Goal: Navigation & Orientation: Find specific page/section

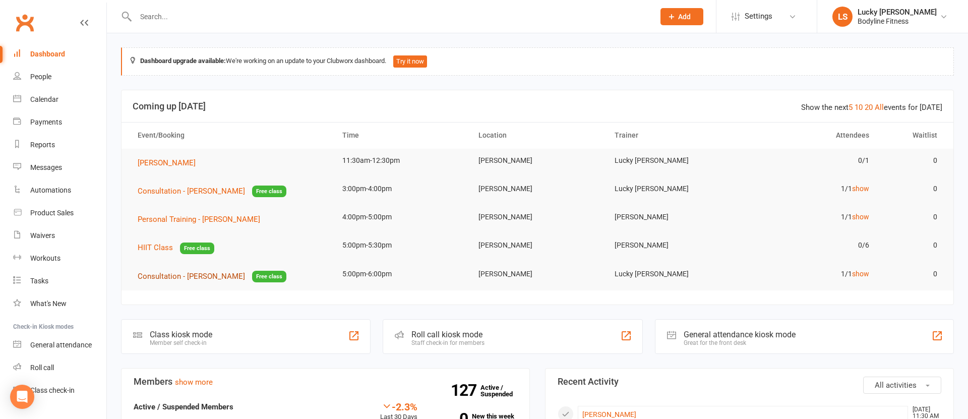
click at [168, 278] on span "Consultation - [PERSON_NAME]" at bounding box center [191, 276] width 107 height 9
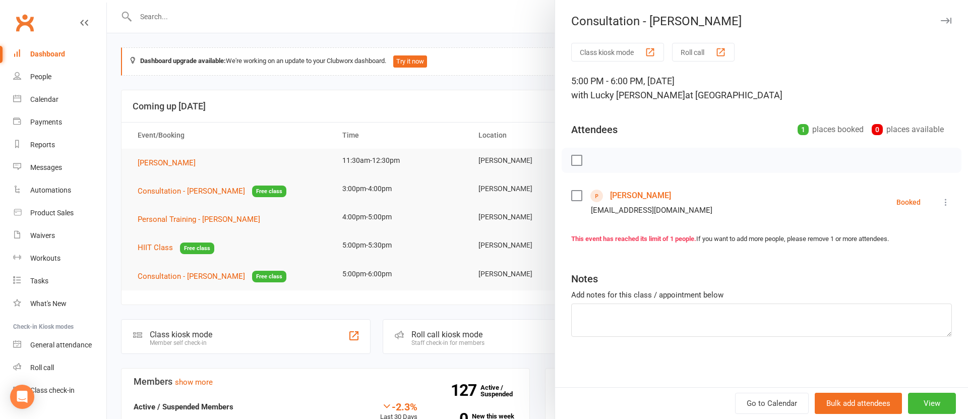
click at [641, 191] on link "[PERSON_NAME]" at bounding box center [640, 196] width 61 height 16
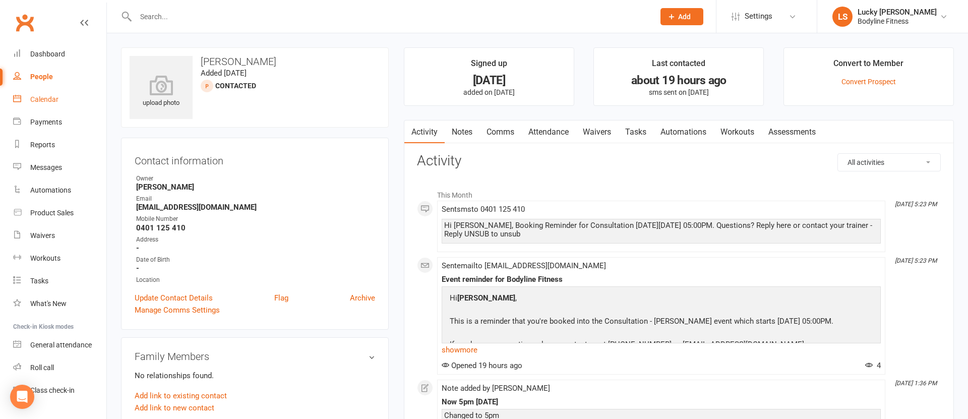
click at [60, 100] on link "Calendar" at bounding box center [59, 99] width 93 height 23
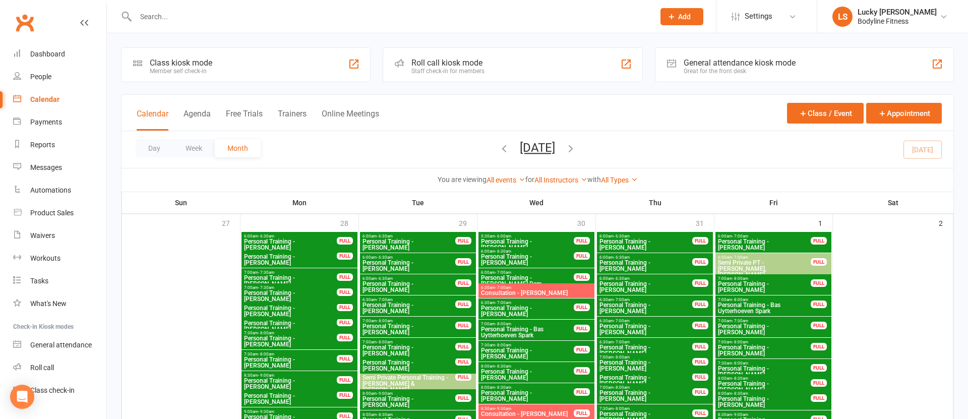
click at [199, 149] on button "Week" at bounding box center [194, 148] width 42 height 18
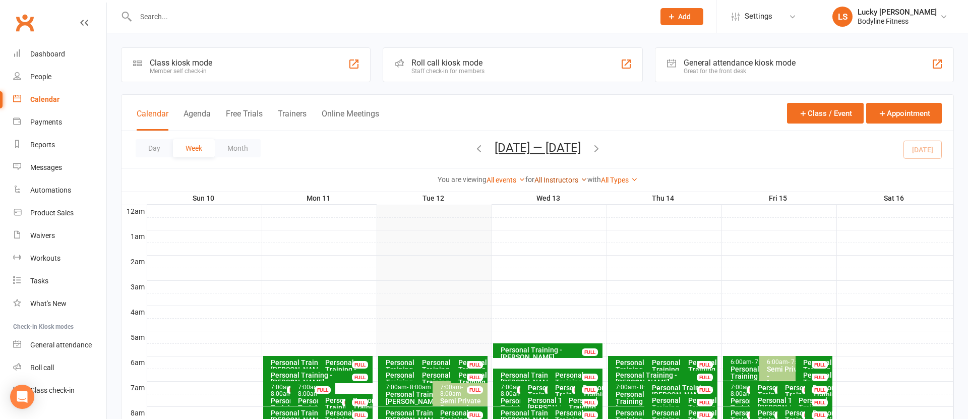
click at [552, 181] on link "All Instructors" at bounding box center [561, 180] width 53 height 8
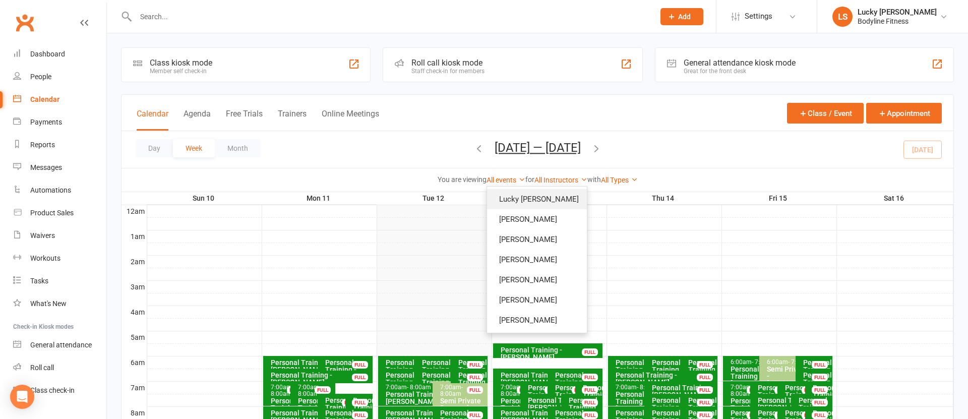
click at [529, 199] on link "Lucky [PERSON_NAME]" at bounding box center [537, 199] width 100 height 20
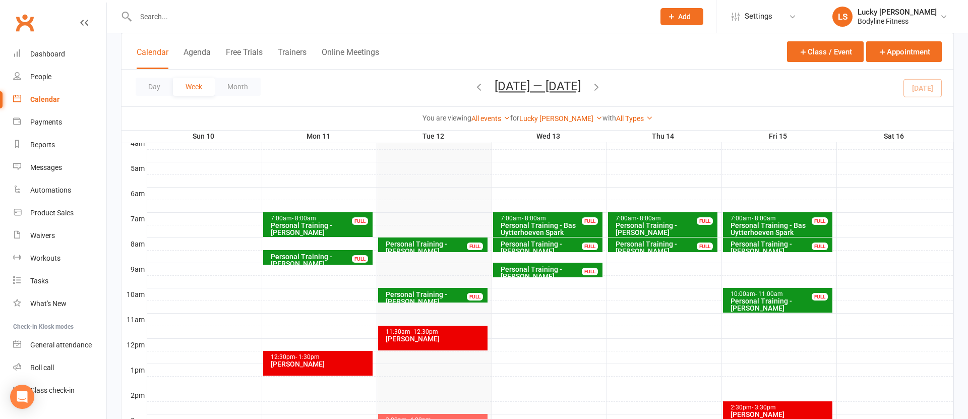
scroll to position [169, 0]
click at [474, 87] on icon "button" at bounding box center [479, 86] width 11 height 11
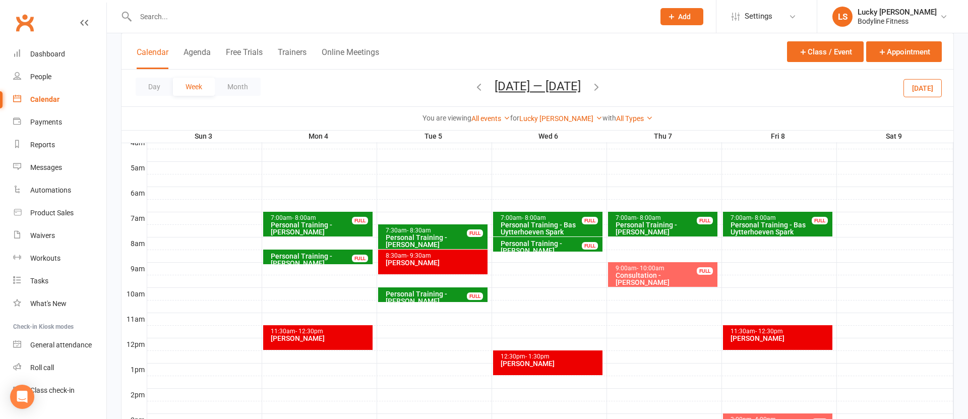
click at [675, 272] on div "Consultation - [PERSON_NAME]" at bounding box center [665, 279] width 100 height 14
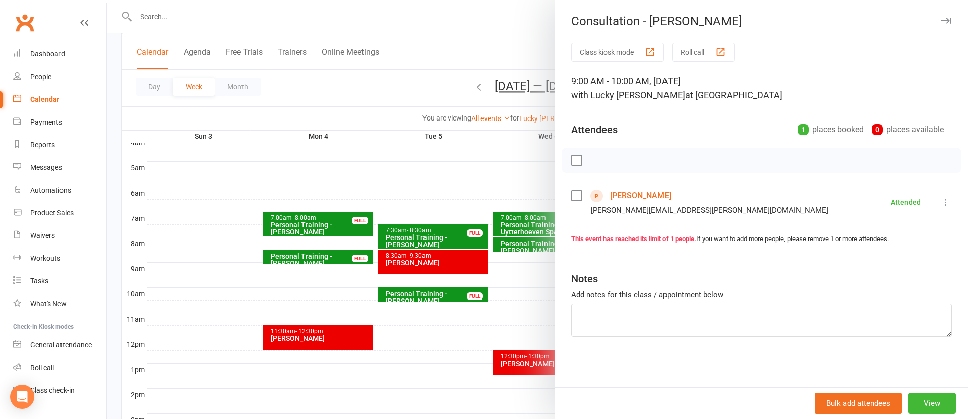
click at [638, 194] on link "[PERSON_NAME]" at bounding box center [640, 196] width 61 height 16
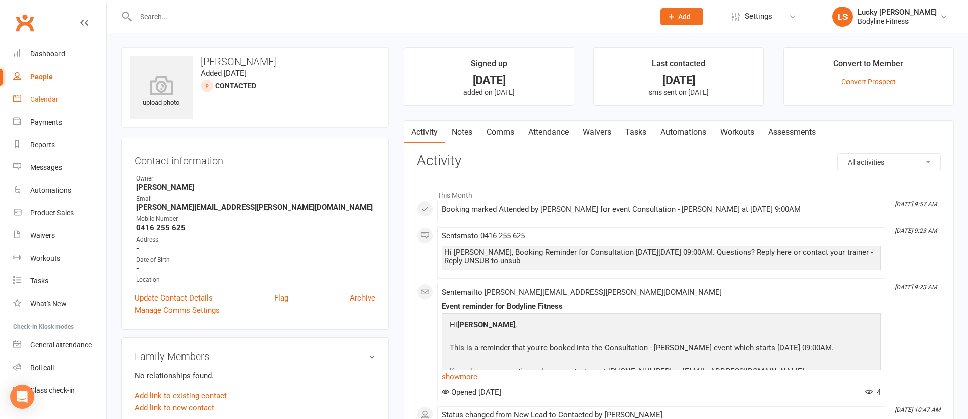
click at [49, 101] on div "Calendar" at bounding box center [44, 99] width 28 height 8
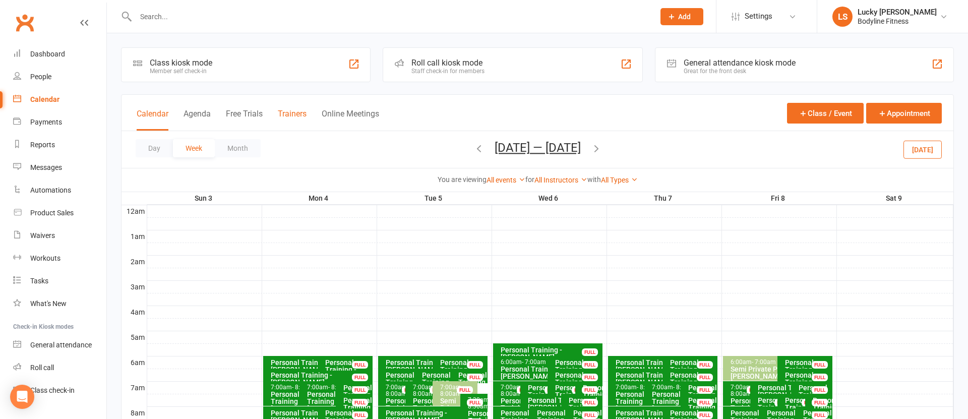
click at [287, 113] on button "Trainers" at bounding box center [292, 120] width 29 height 22
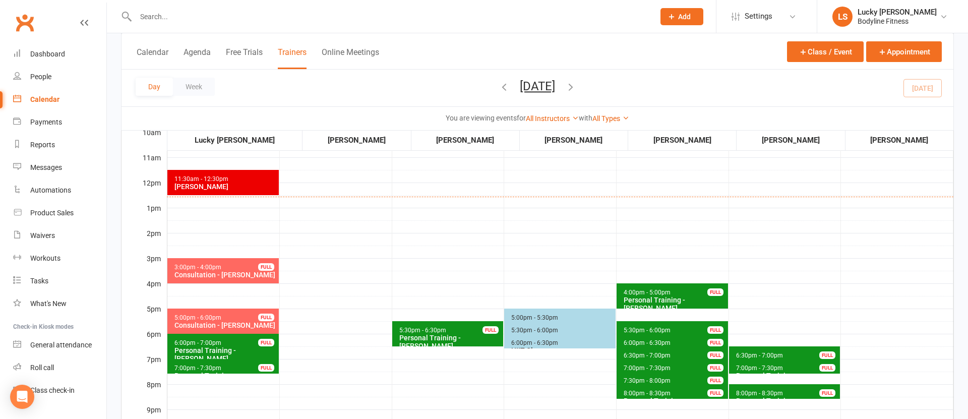
scroll to position [242, 0]
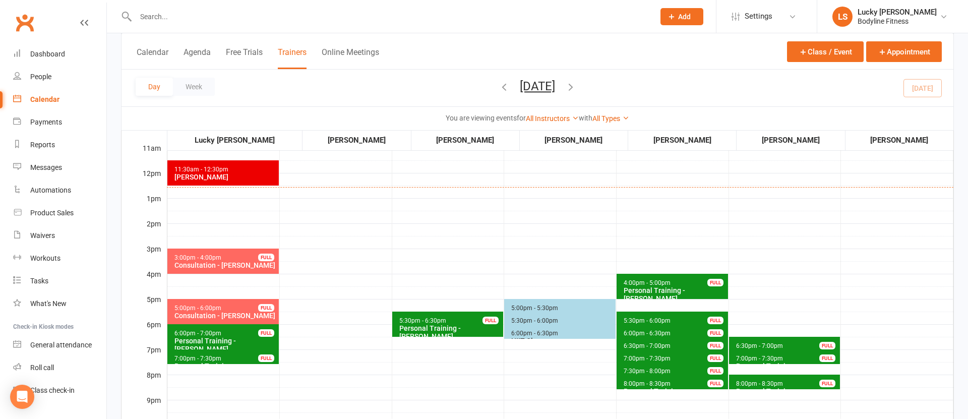
click at [242, 264] on div "Consultation - [PERSON_NAME]" at bounding box center [225, 265] width 103 height 8
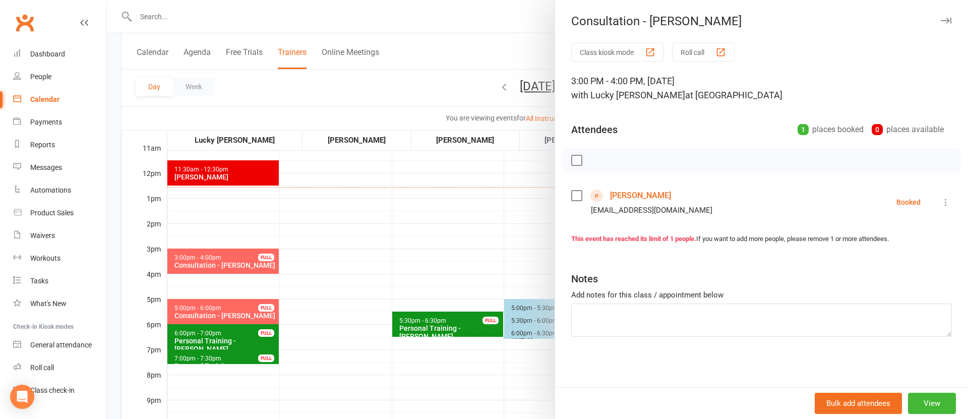
click at [460, 251] on div at bounding box center [537, 209] width 861 height 419
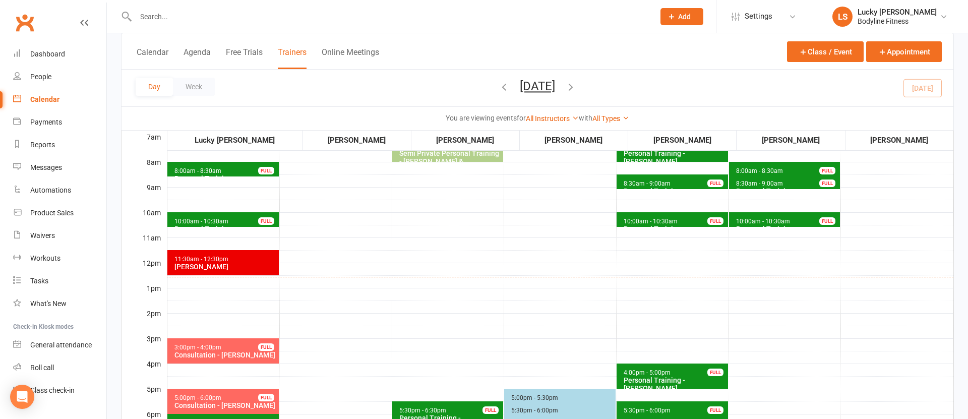
scroll to position [0, 0]
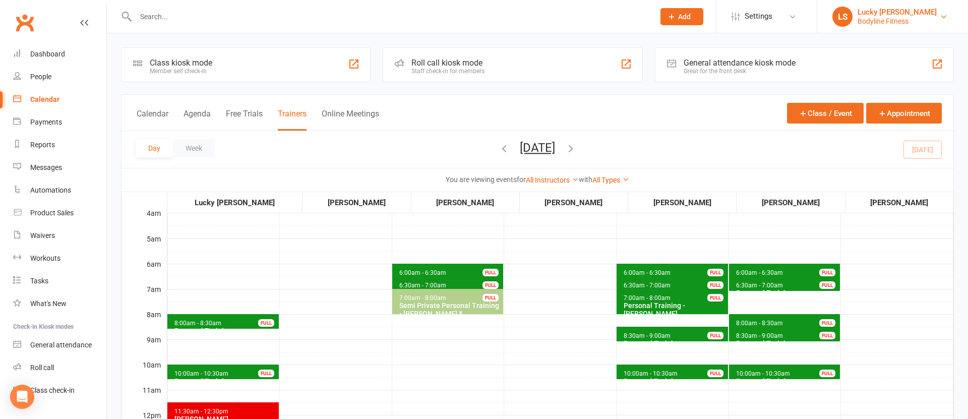
click at [901, 22] on div "Bodyline Fitness" at bounding box center [897, 21] width 79 height 9
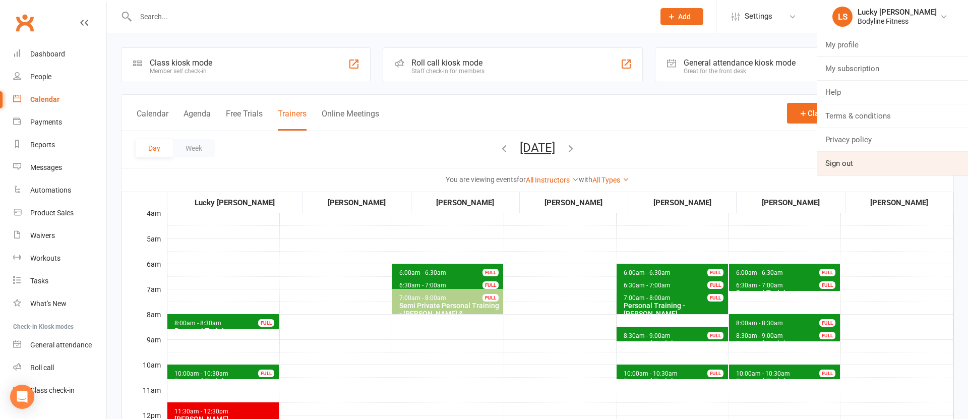
click at [838, 159] on link "Sign out" at bounding box center [892, 163] width 151 height 23
